Goal: Check status: Check status

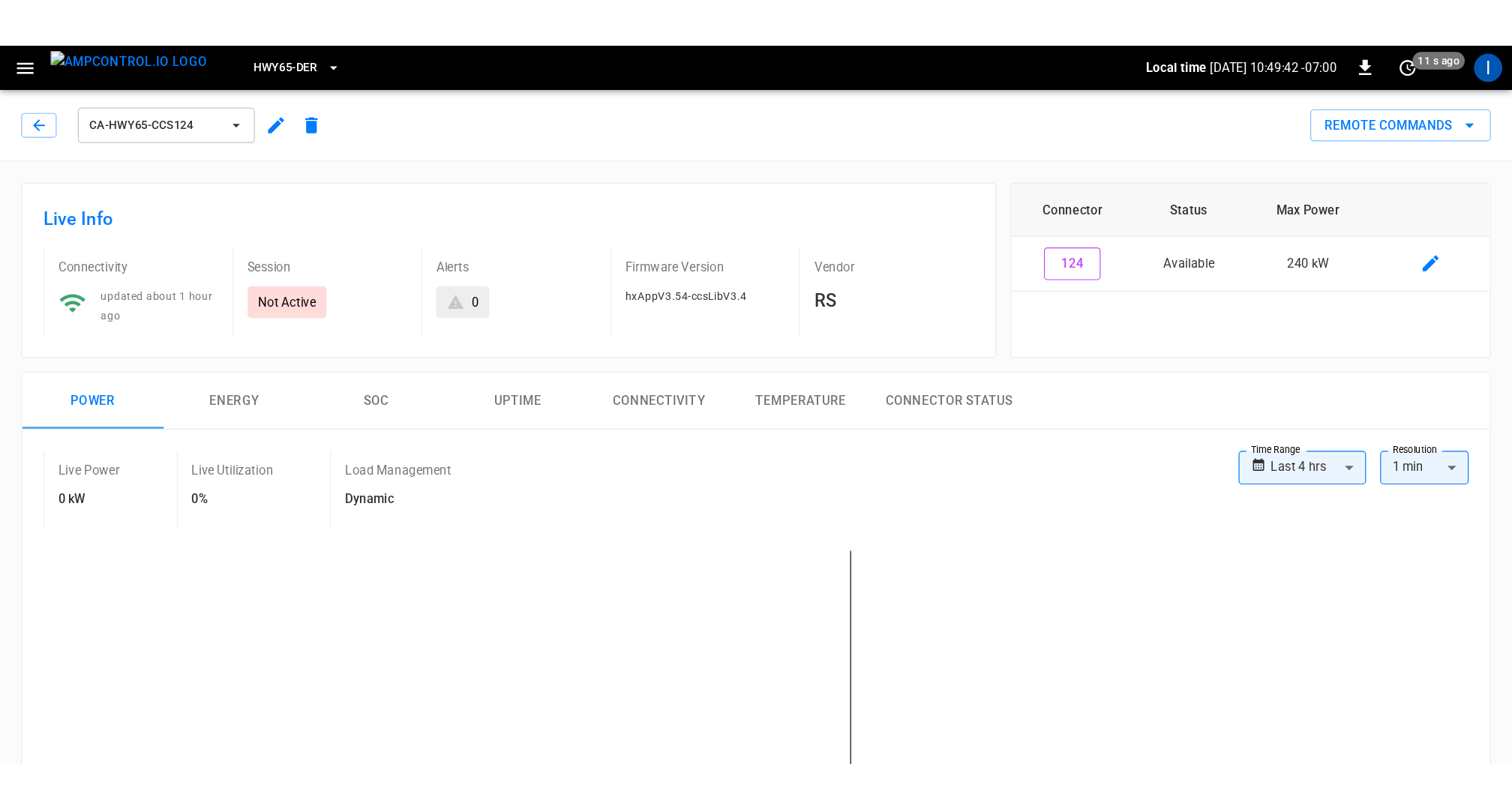
scroll to position [14, 0]
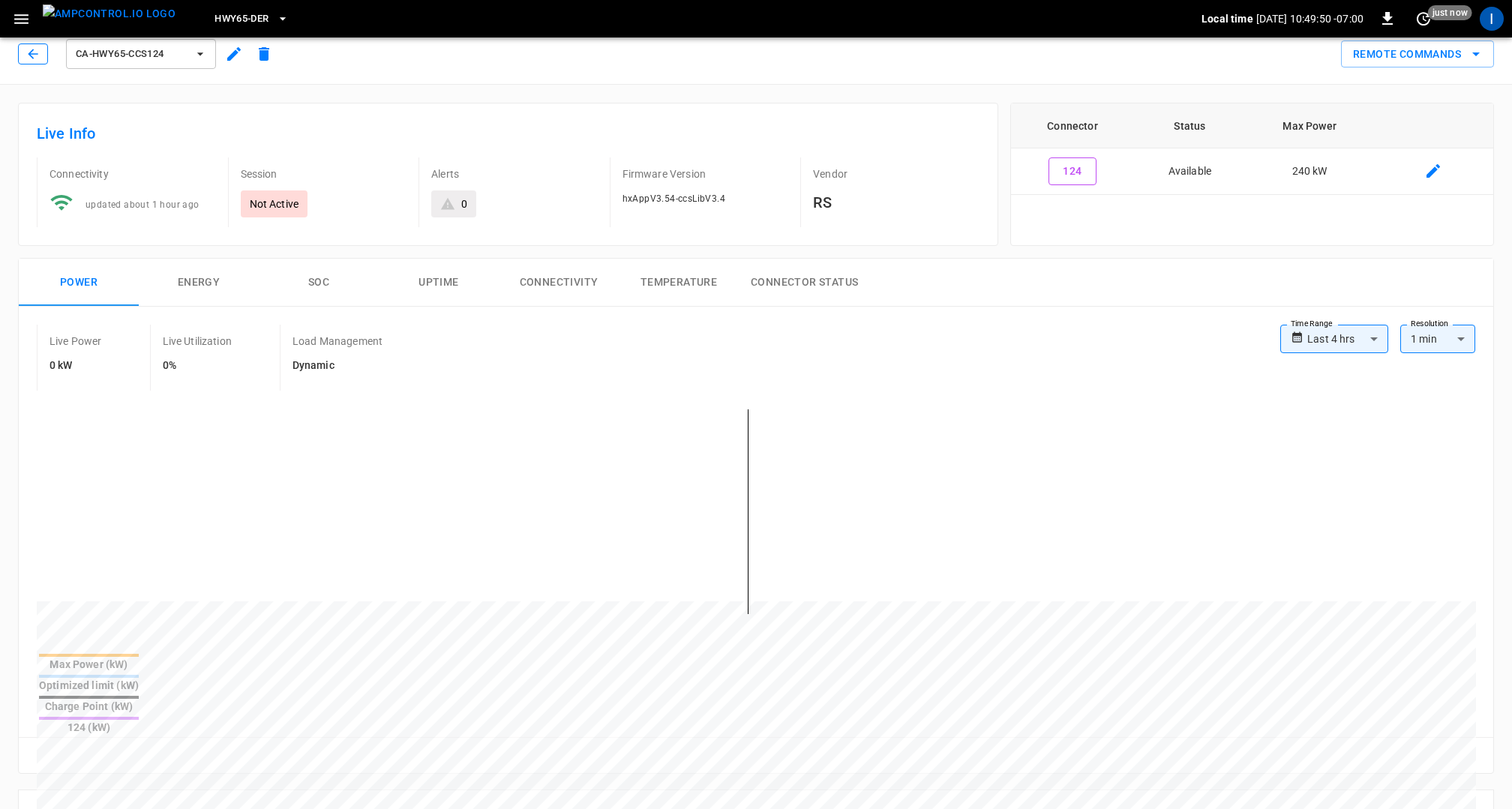
click at [41, 62] on button "button" at bounding box center [33, 54] width 30 height 21
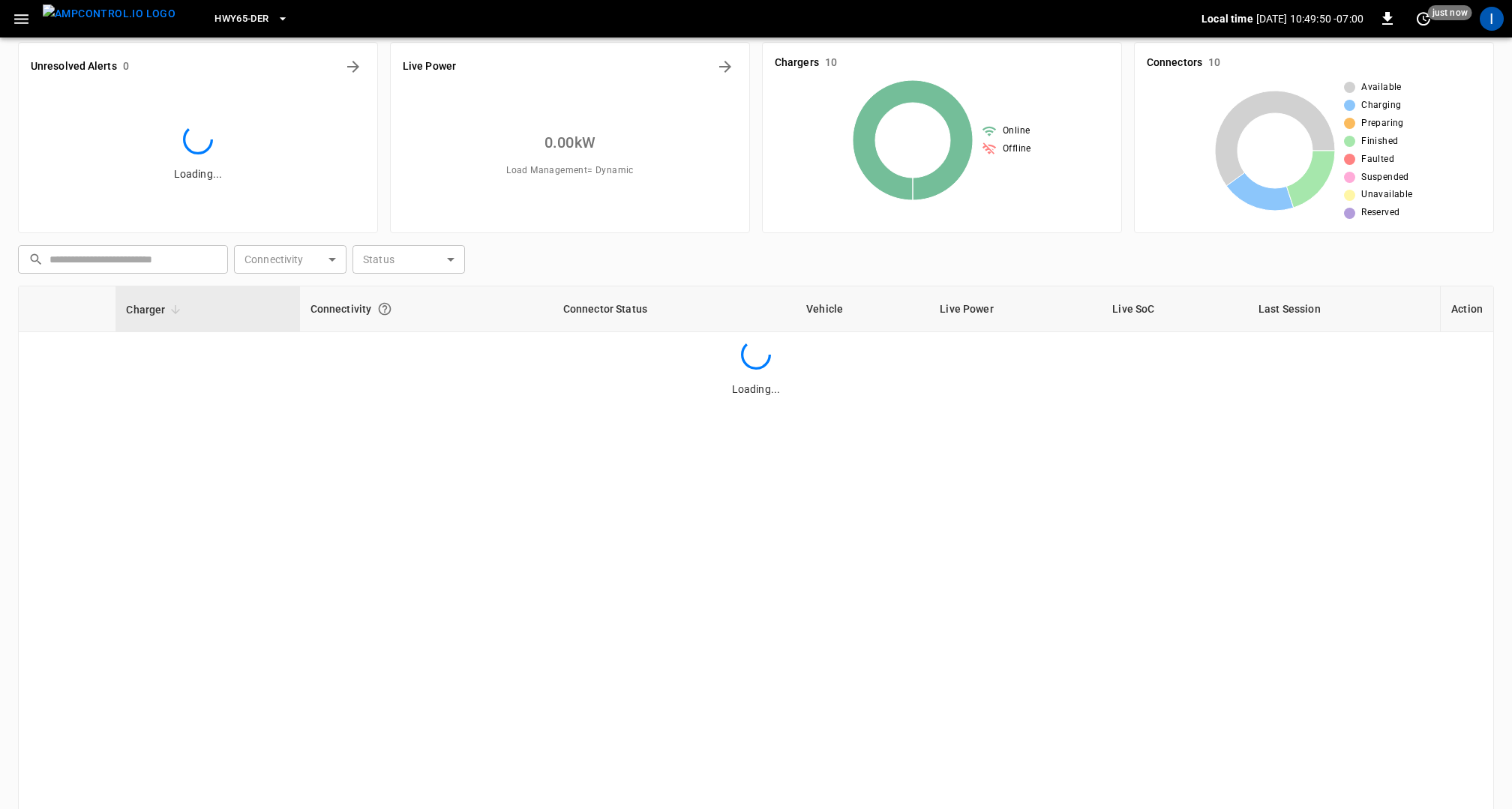
scroll to position [114, 0]
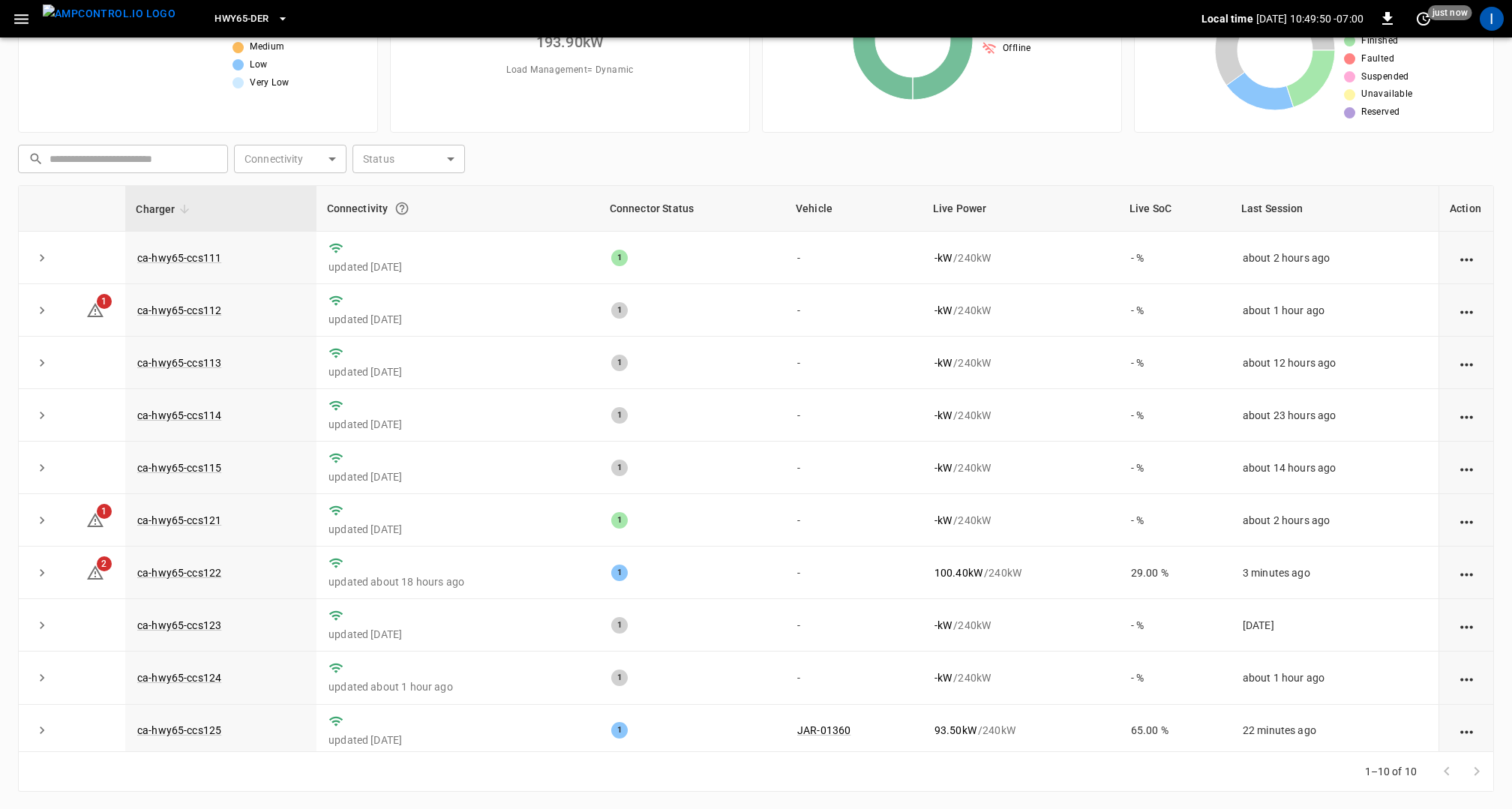
click at [25, 25] on icon "button" at bounding box center [21, 19] width 19 height 19
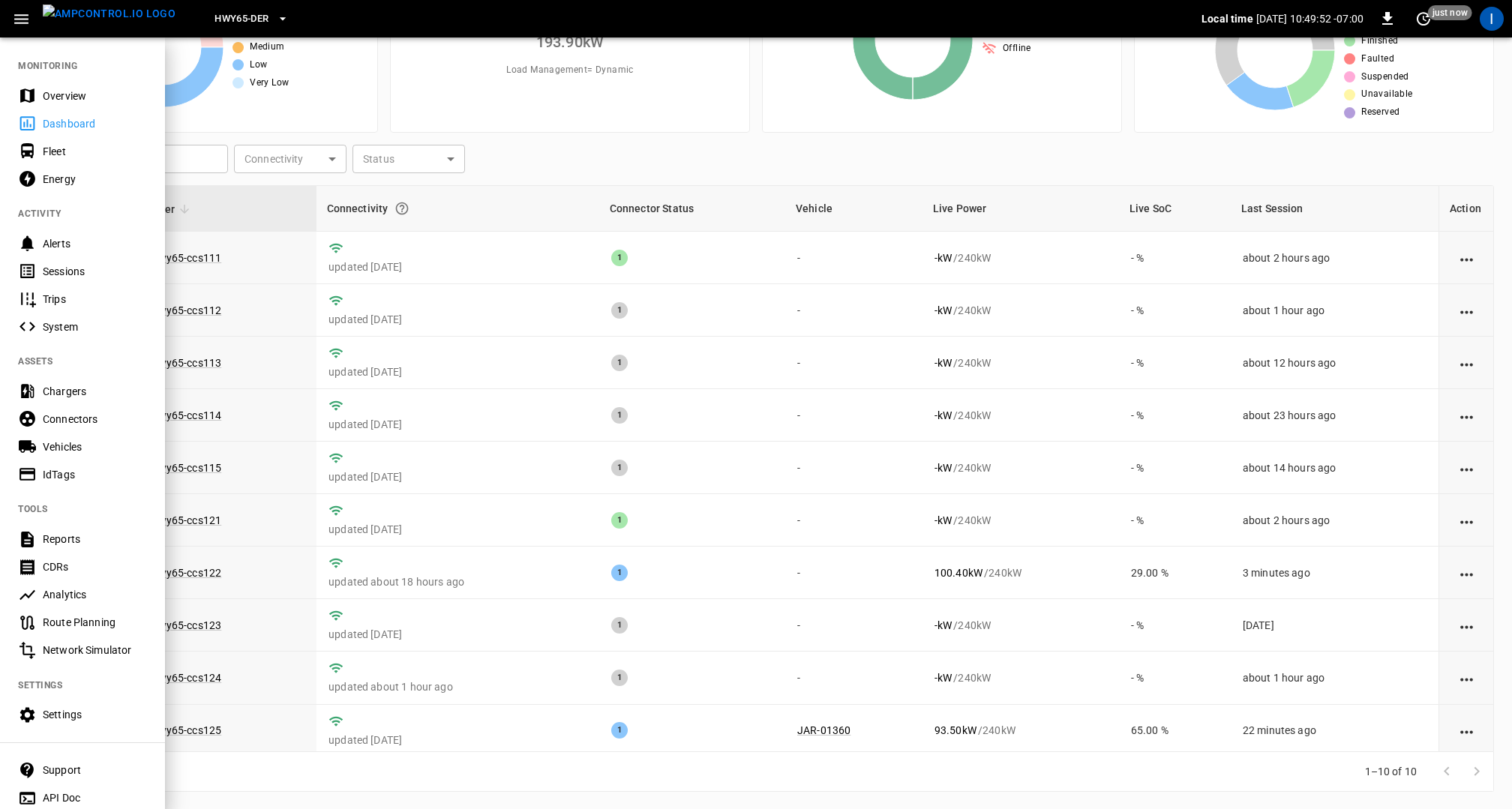
click at [458, 365] on div at bounding box center [756, 404] width 1512 height 809
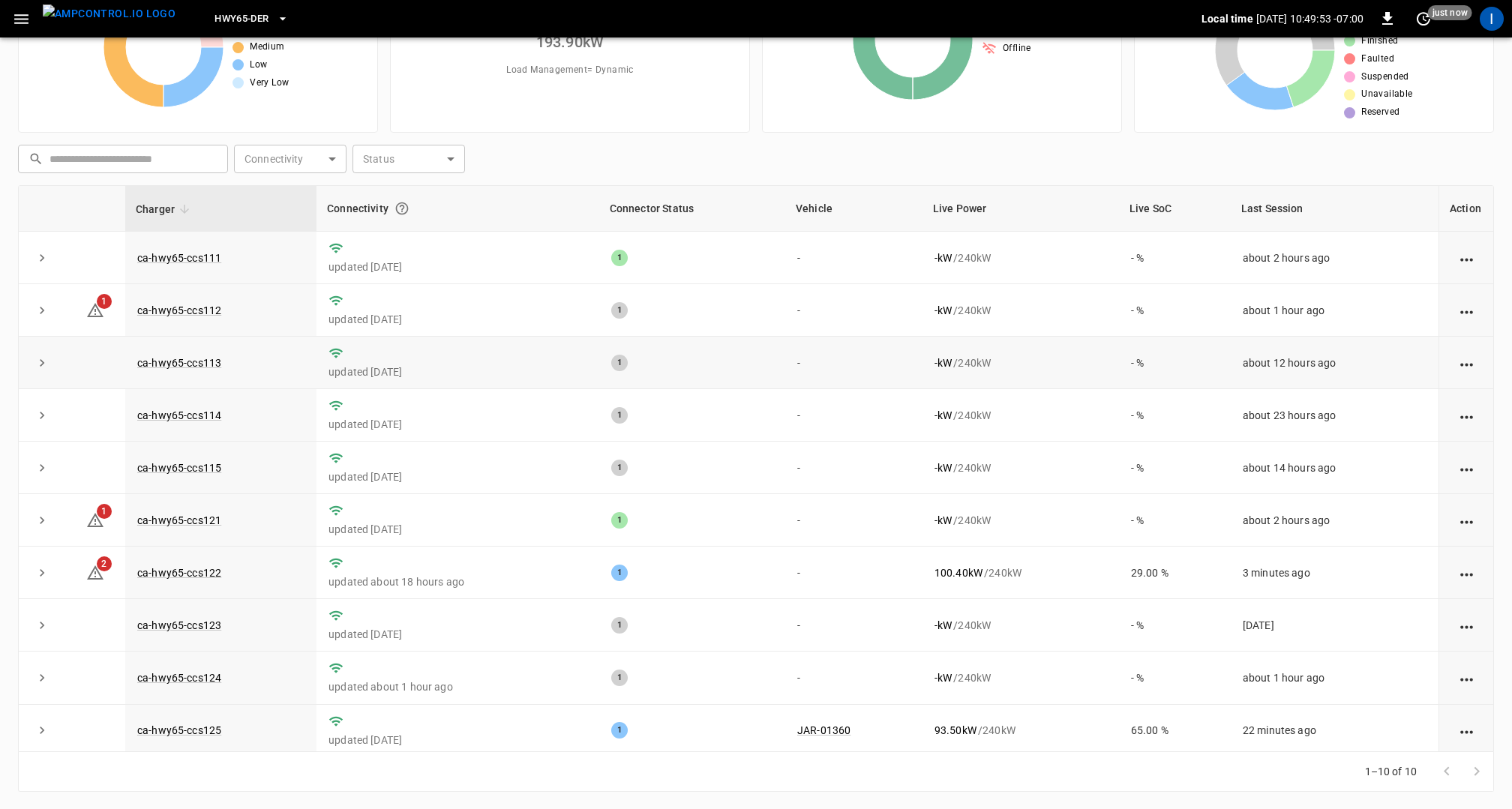
scroll to position [0, 0]
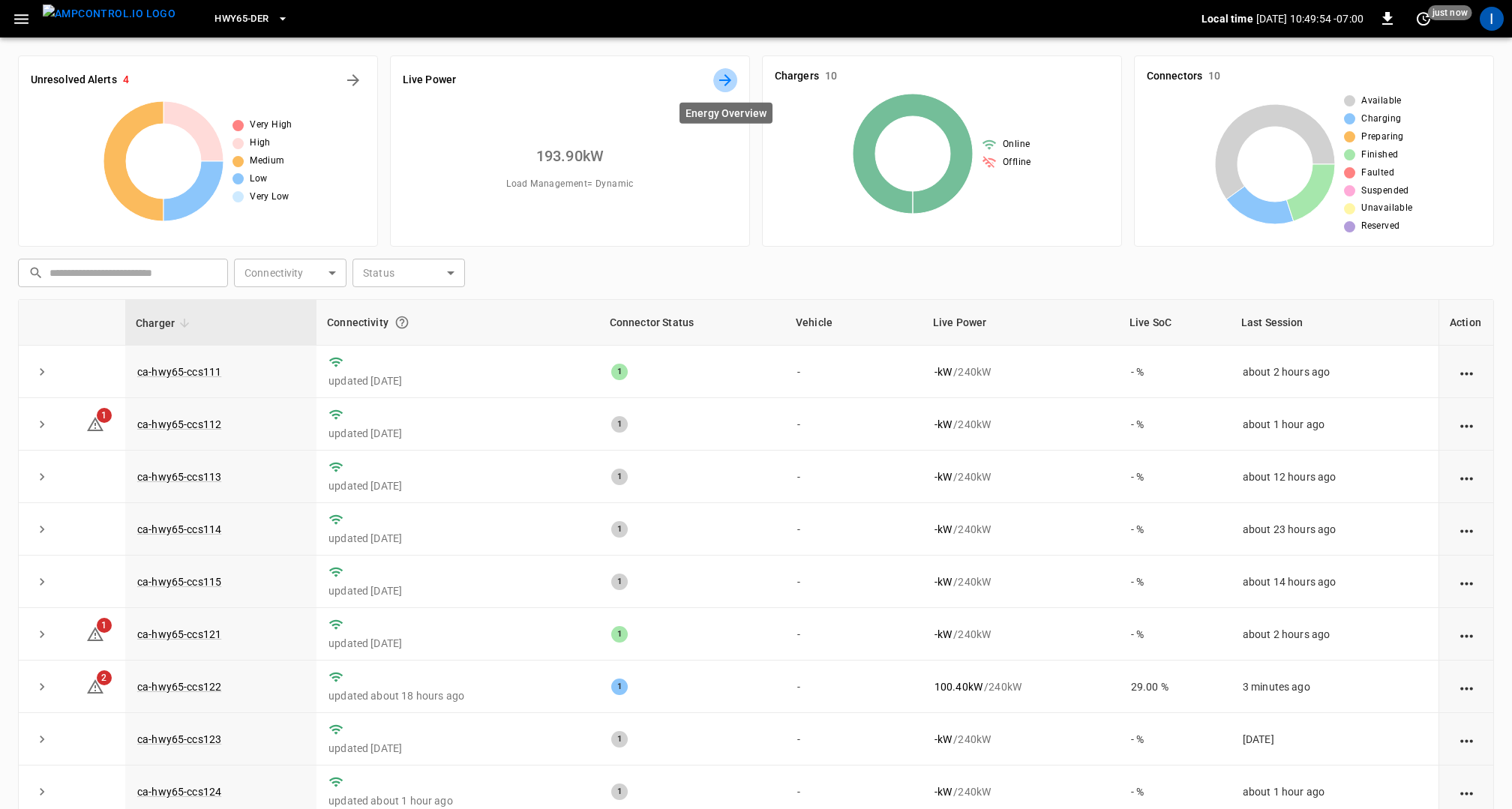
click at [723, 82] on icon "Energy Overview" at bounding box center [725, 80] width 18 height 18
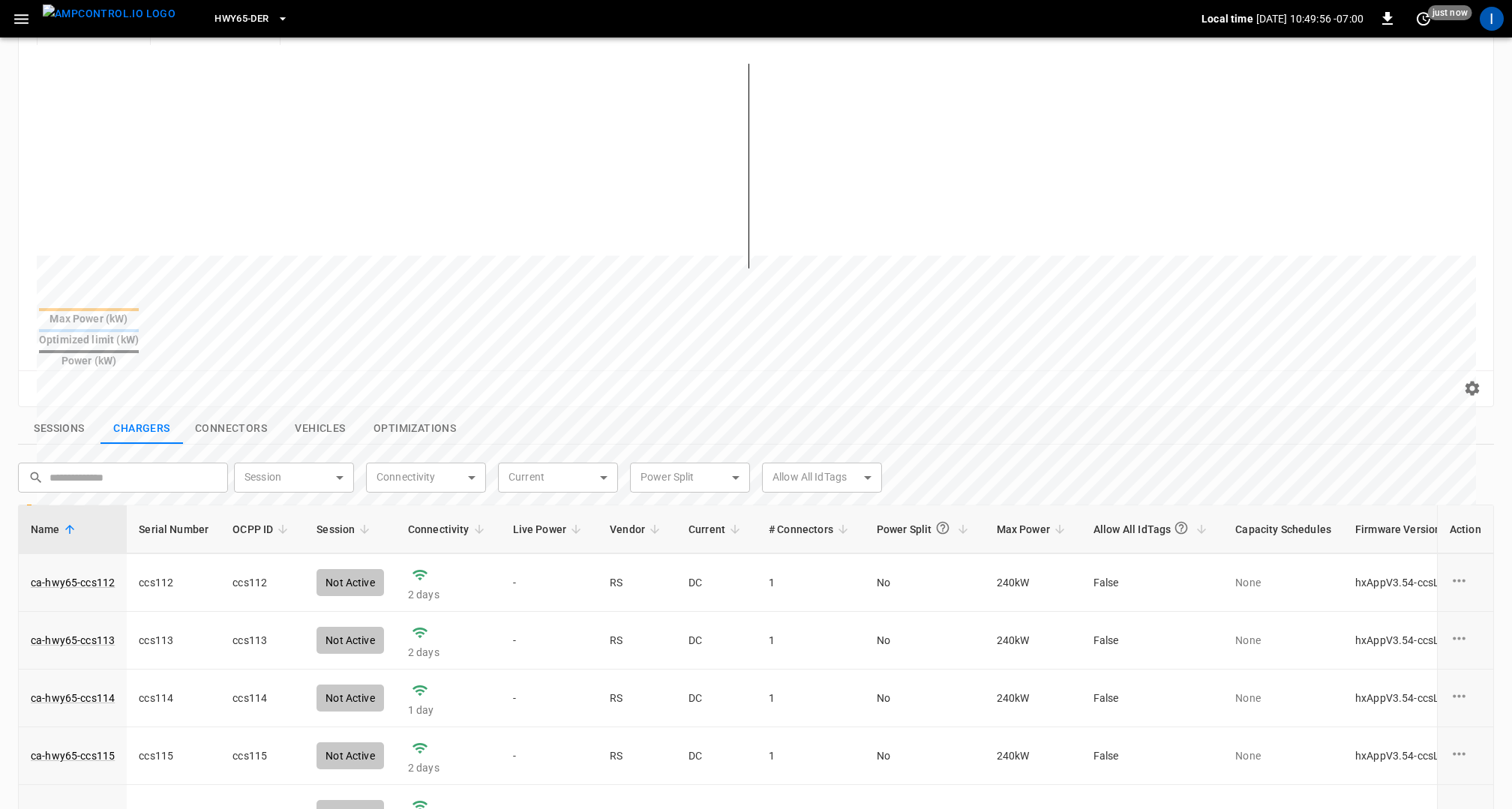
scroll to position [415, 0]
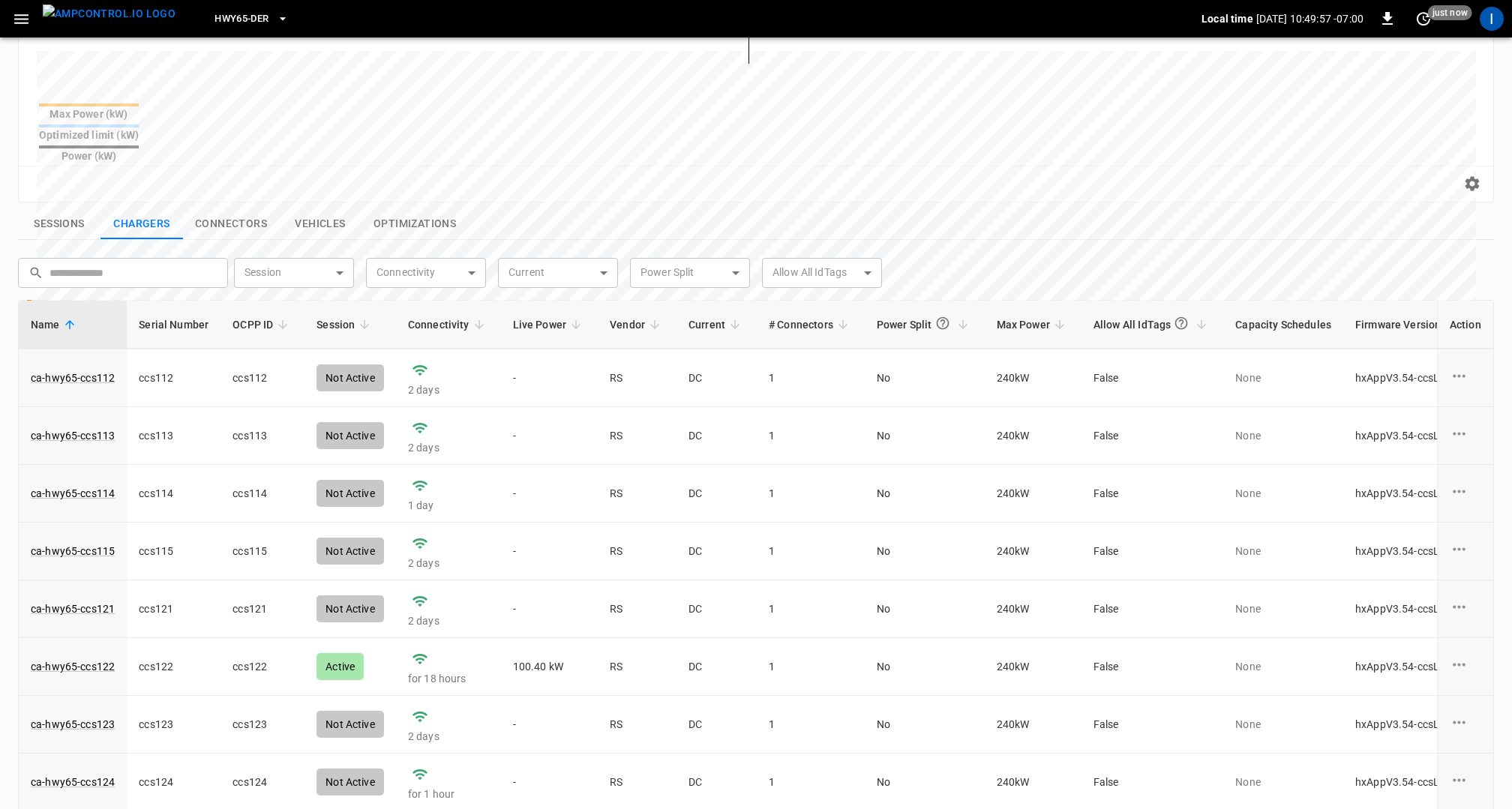
click at [67, 209] on button "Sessions" at bounding box center [60, 225] width 83 height 32
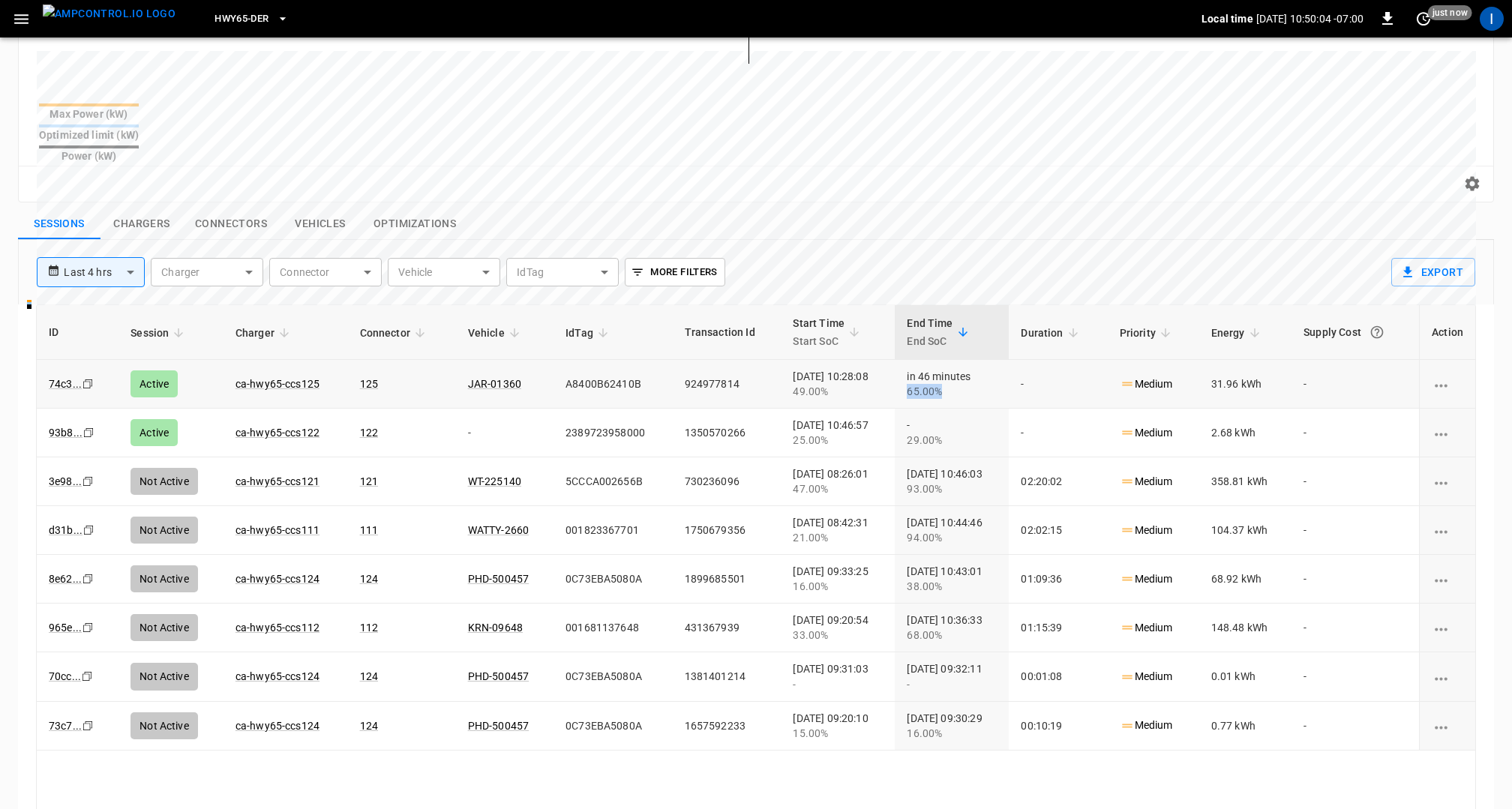
drag, startPoint x: 900, startPoint y: 357, endPoint x: 936, endPoint y: 357, distance: 36.0
click at [936, 384] on div "65.00%" at bounding box center [951, 391] width 90 height 15
click at [66, 378] on link "74c3 ..." at bounding box center [64, 384] width 33 height 12
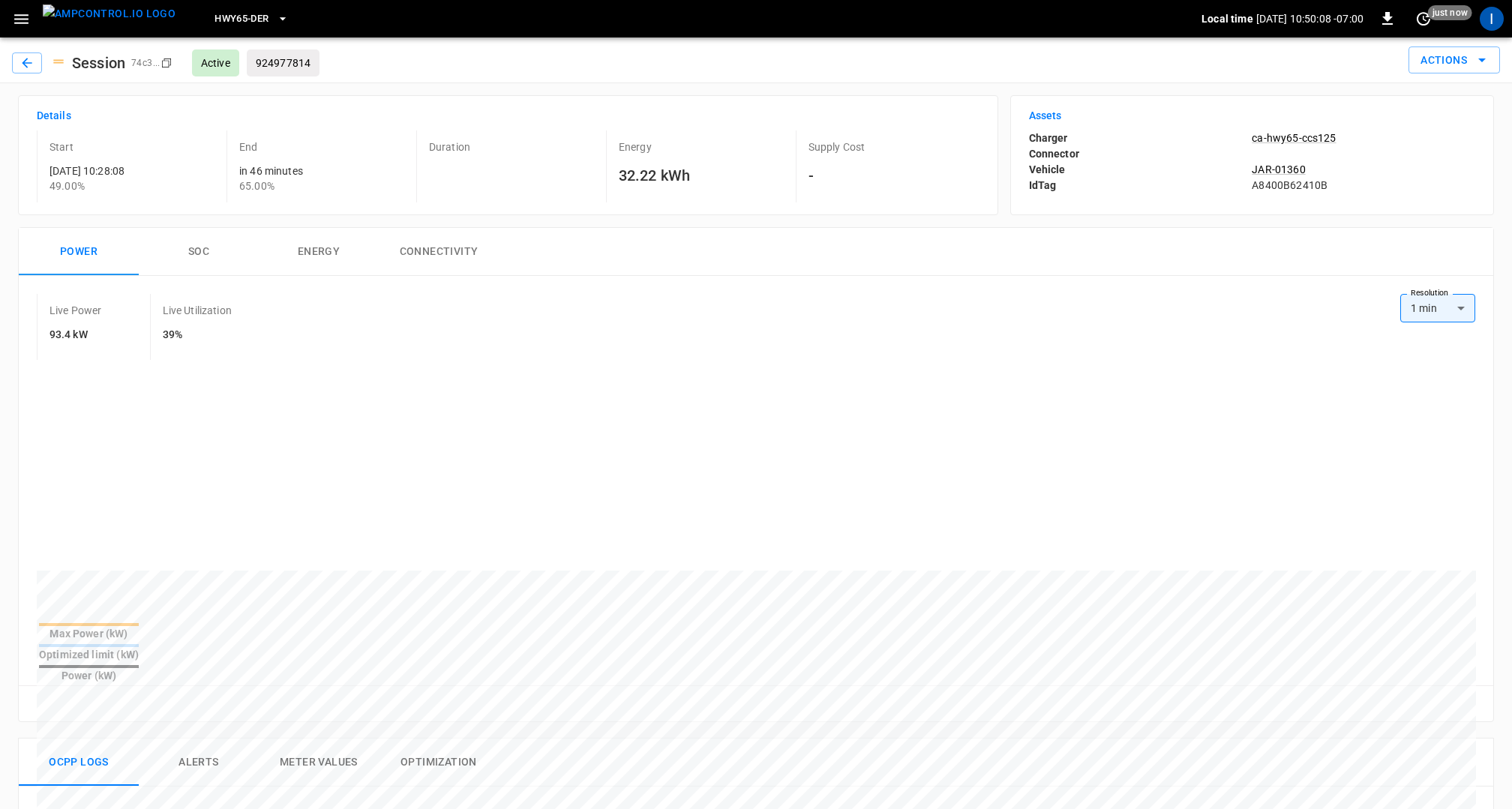
click at [203, 248] on button "SOC" at bounding box center [198, 252] width 120 height 48
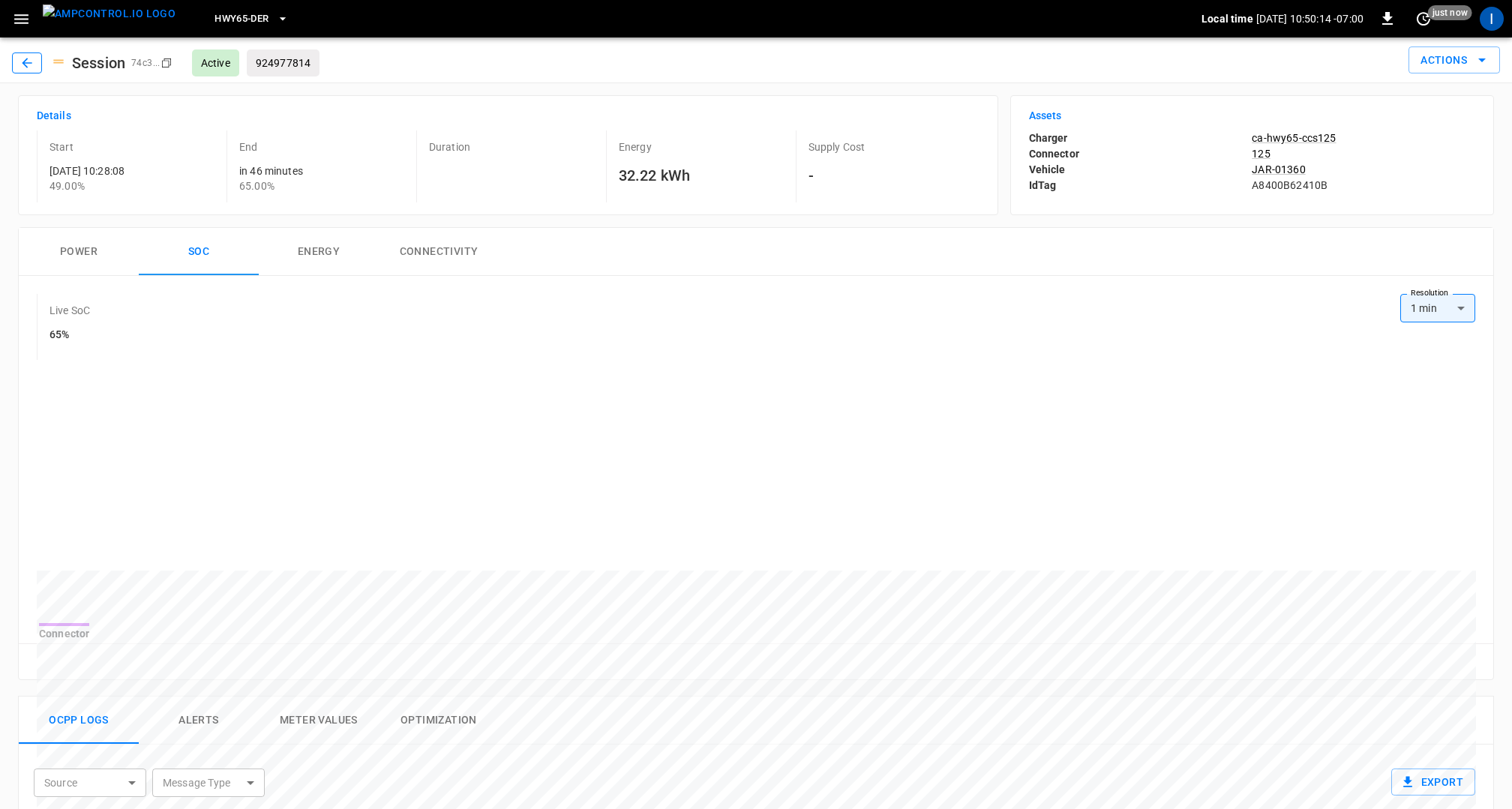
click at [31, 64] on icon "button" at bounding box center [26, 63] width 15 height 15
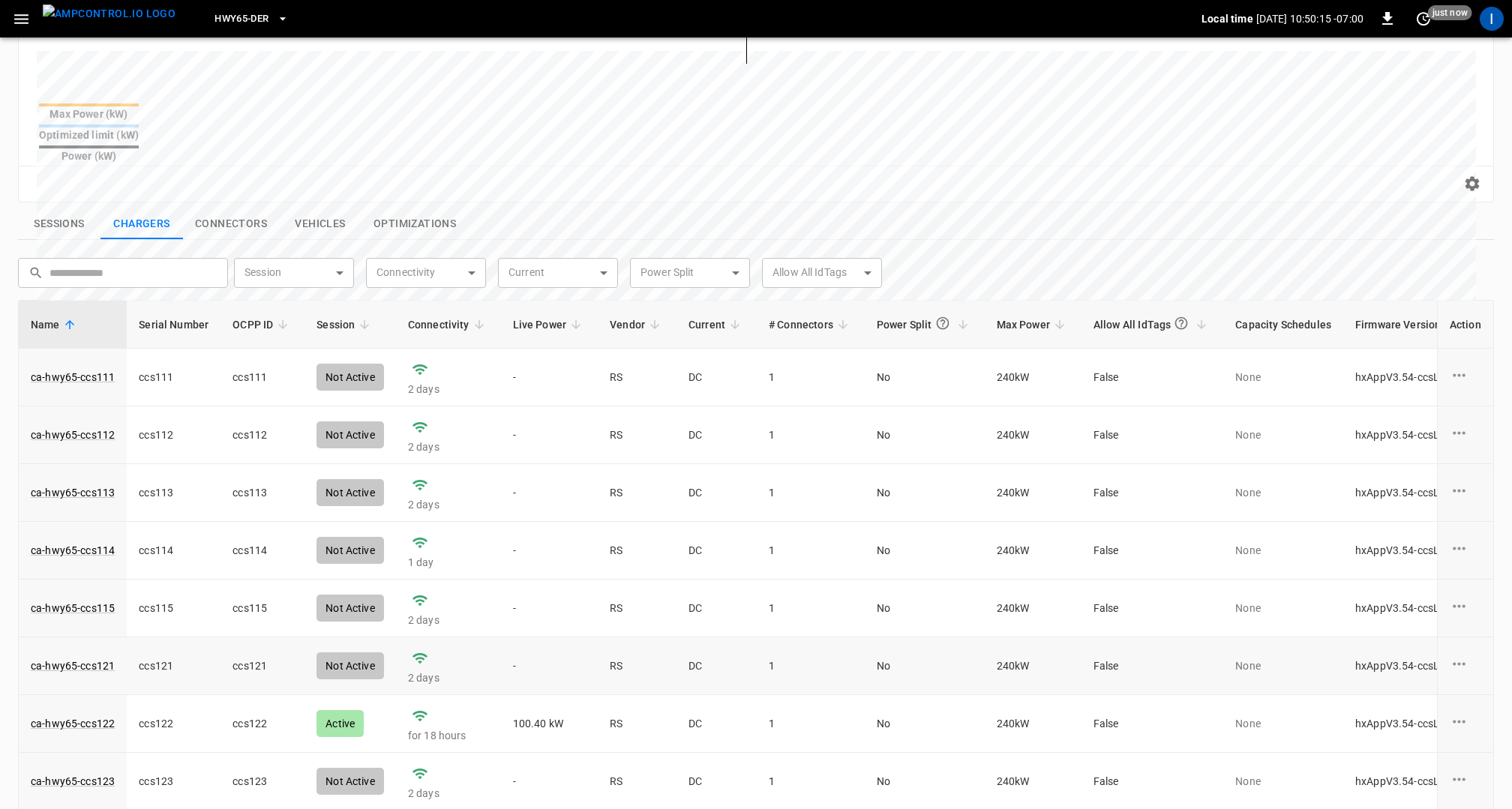
scroll to position [57, 0]
click at [66, 209] on button "Sessions" at bounding box center [60, 225] width 83 height 32
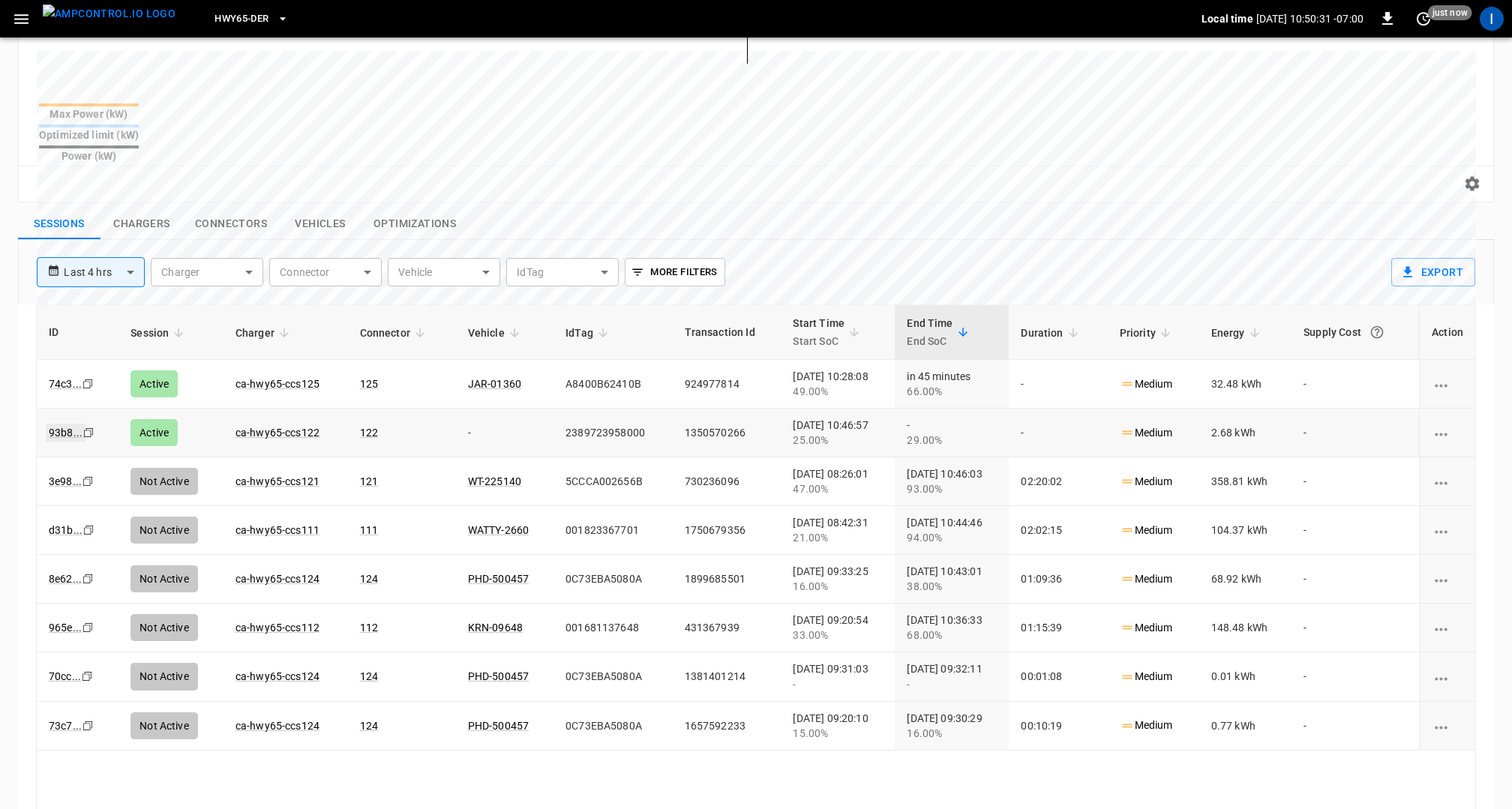
click at [73, 424] on link "93b8 ..." at bounding box center [65, 432] width 40 height 18
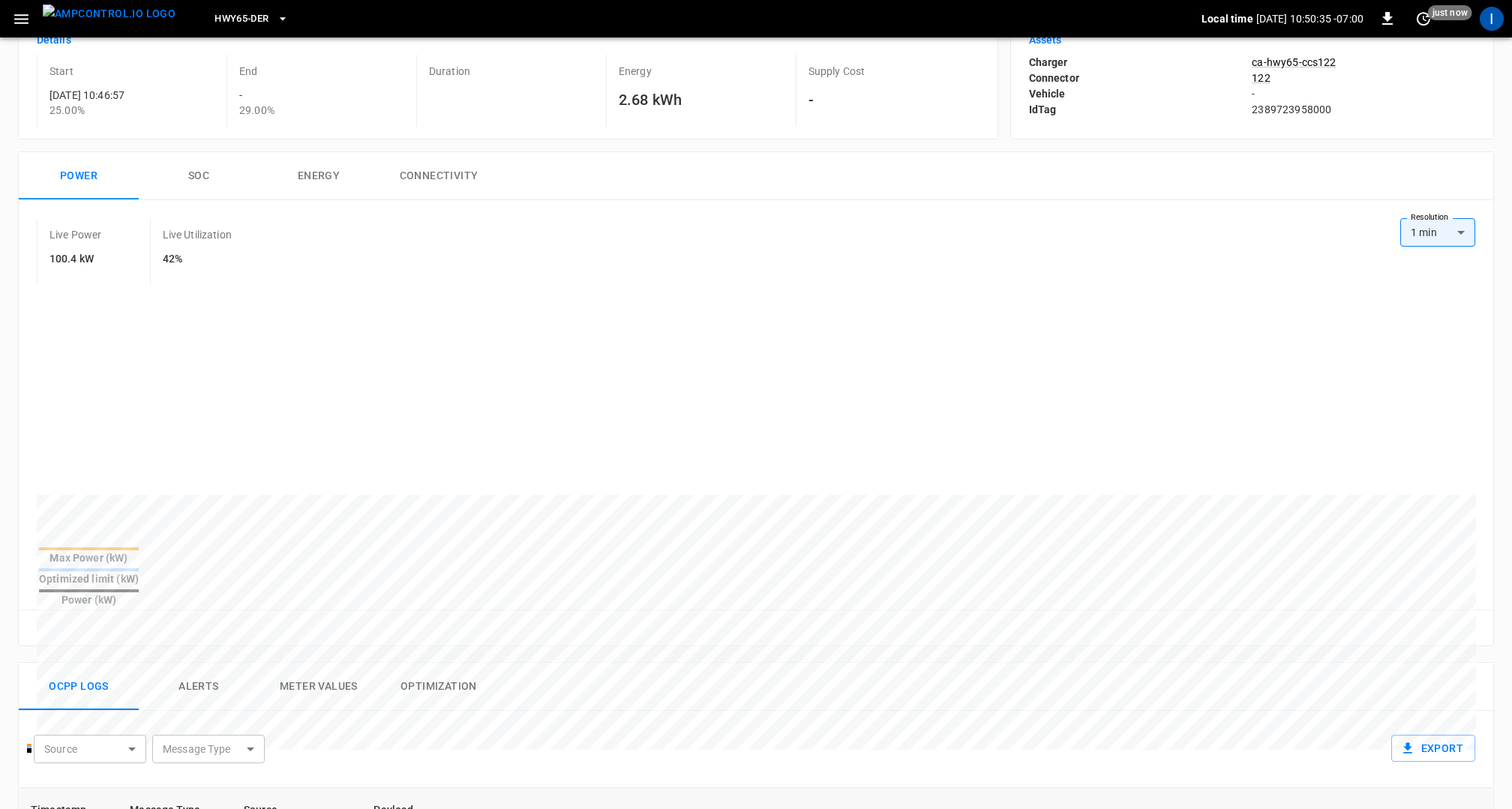
scroll to position [30, 0]
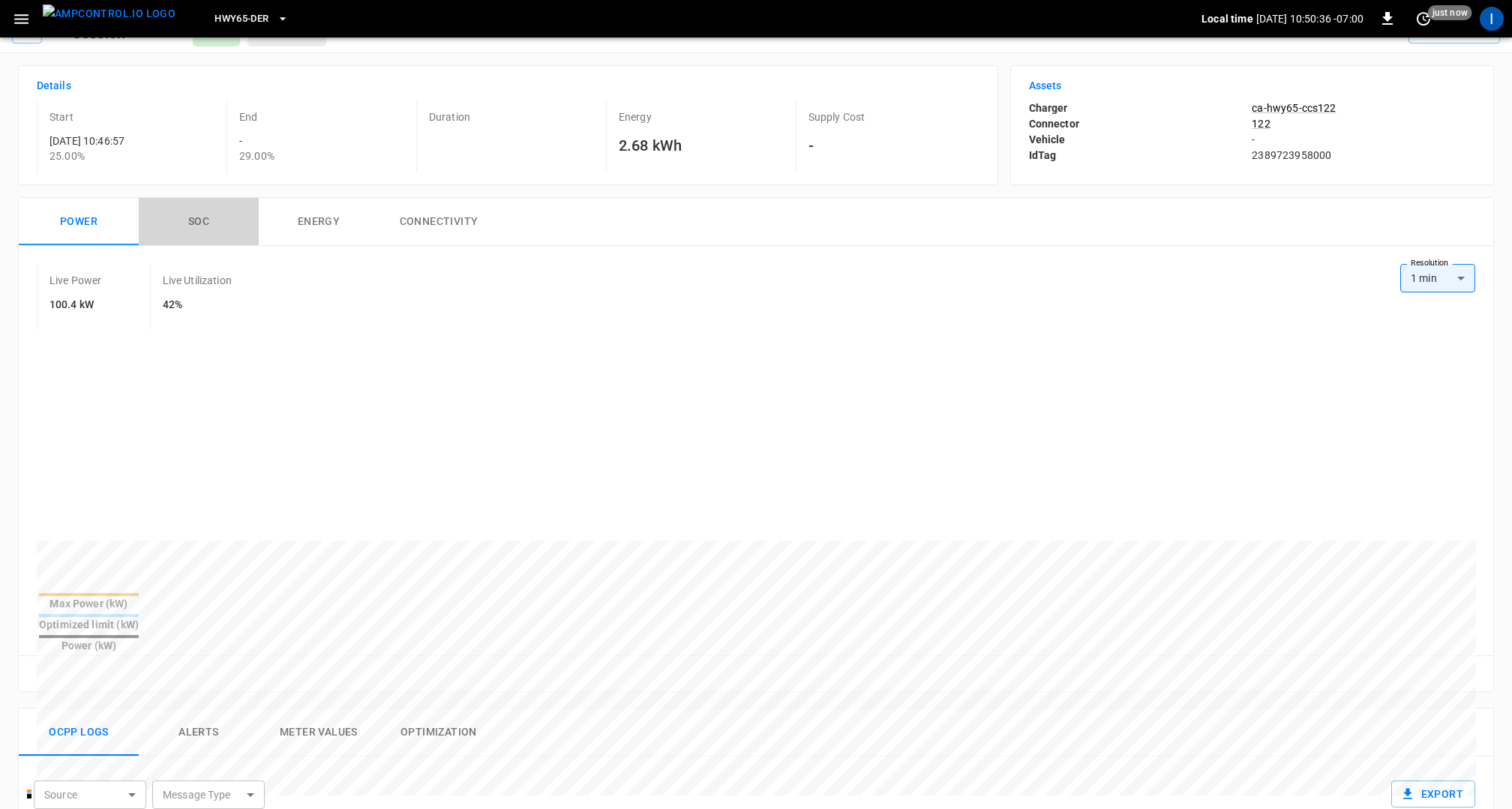
click at [207, 219] on button "SOC" at bounding box center [198, 222] width 120 height 48
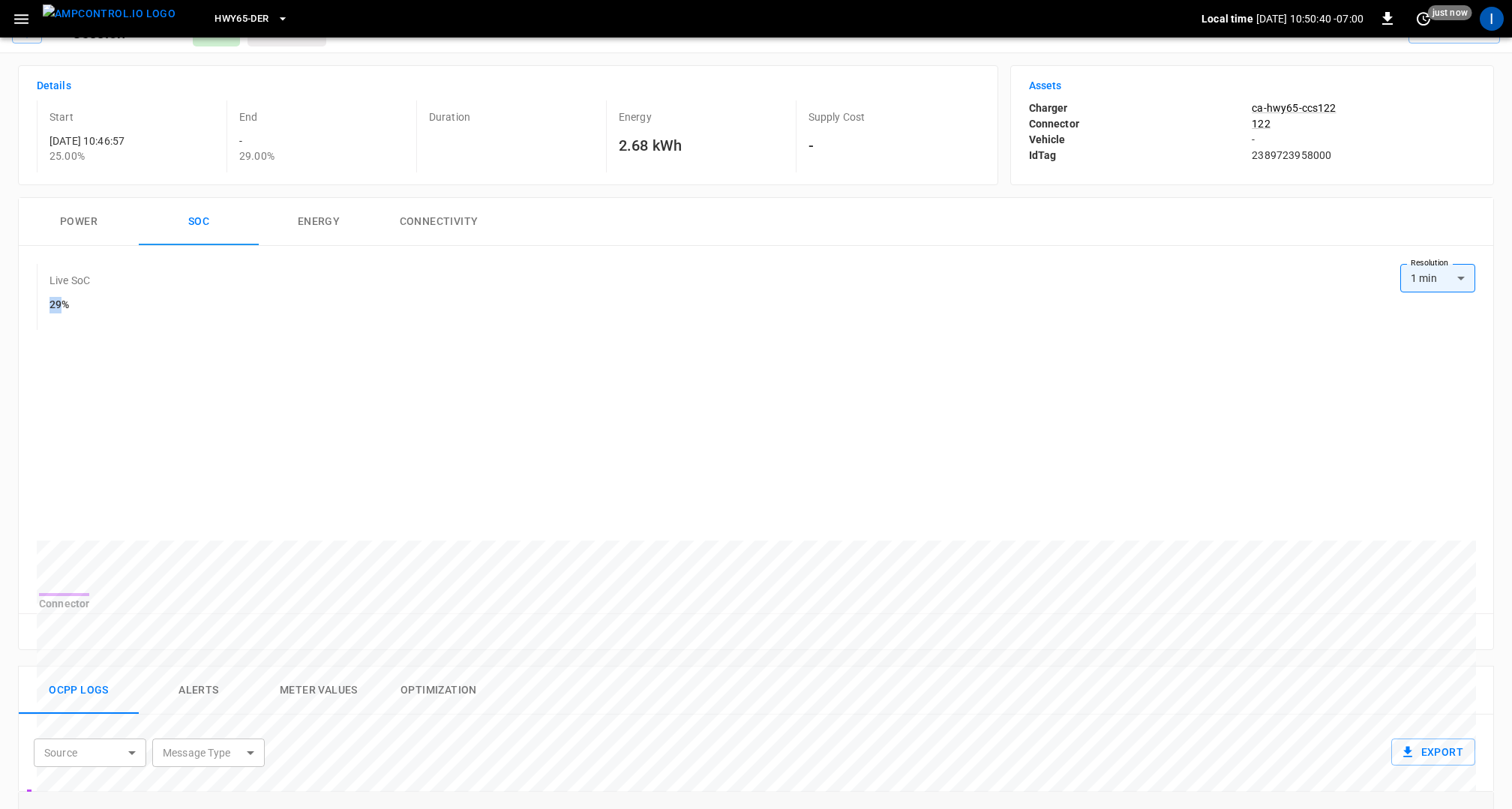
drag, startPoint x: 61, startPoint y: 308, endPoint x: 36, endPoint y: 307, distance: 25.0
click at [37, 307] on div "Live SoC 29%" at bounding box center [87, 297] width 101 height 66
